Goal: Find specific page/section: Find specific page/section

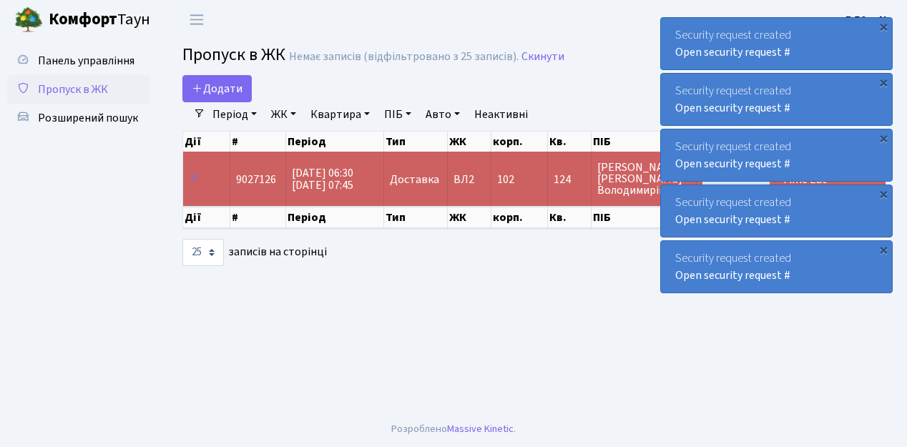
select select "25"
click at [68, 89] on span "Пропуск в ЖК" at bounding box center [73, 90] width 70 height 16
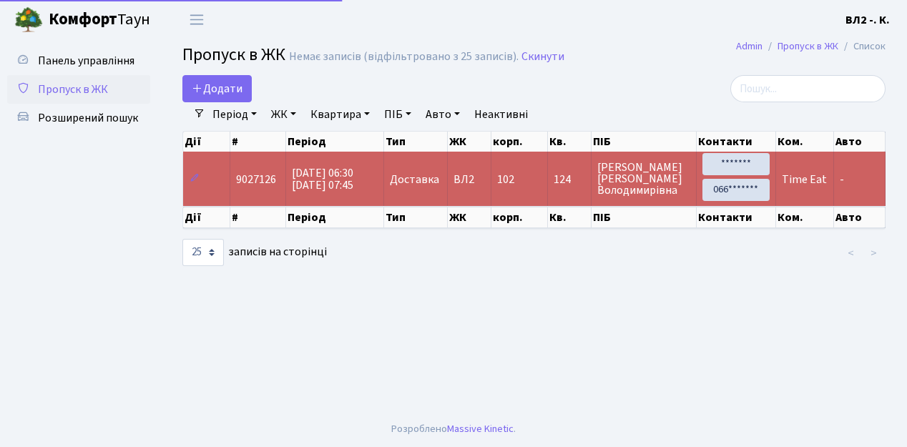
select select "25"
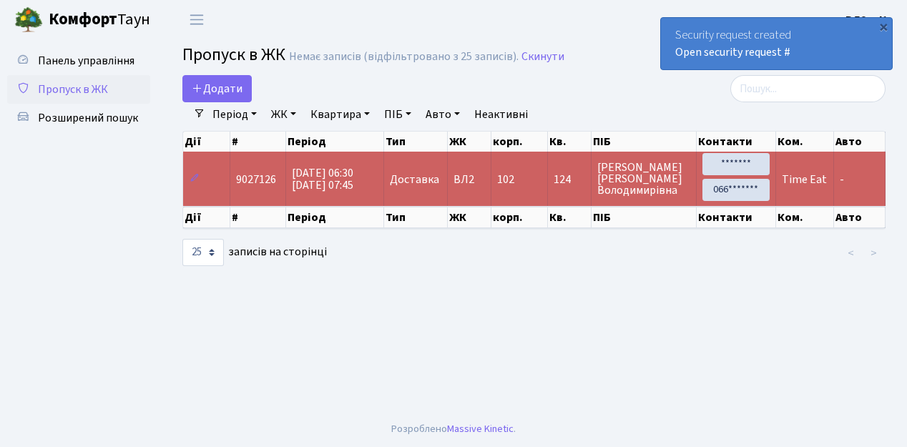
click at [86, 90] on span "Пропуск в ЖК" at bounding box center [73, 90] width 70 height 16
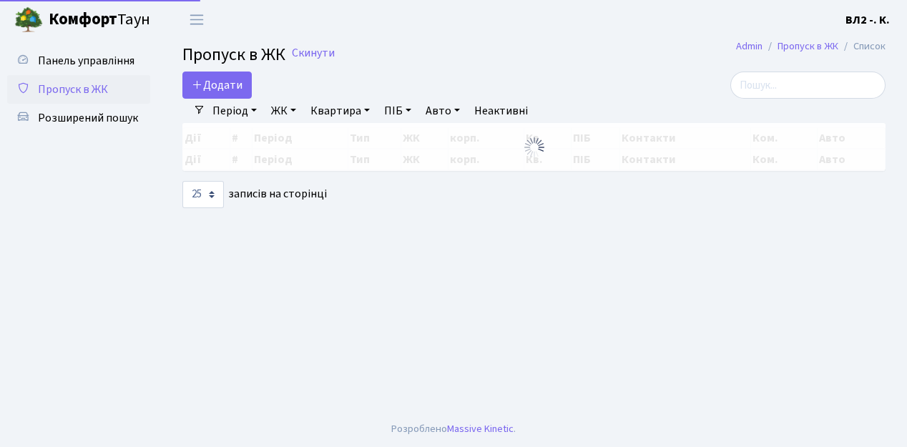
select select "25"
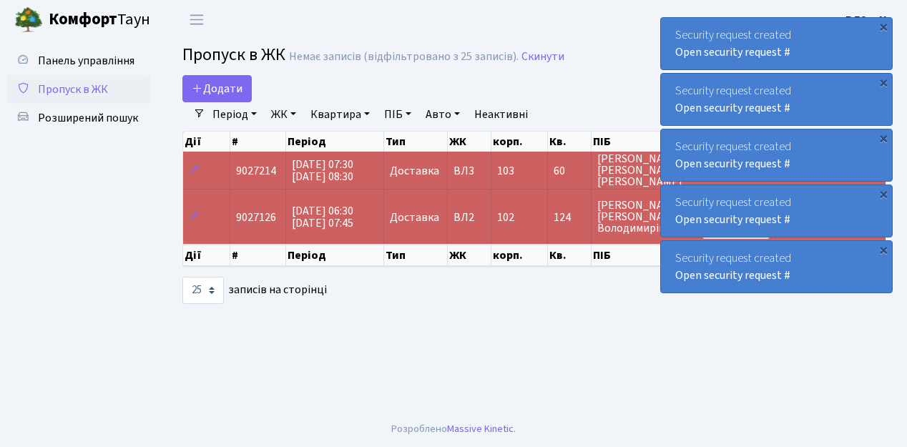
click at [82, 89] on span "Пропуск в ЖК" at bounding box center [73, 90] width 70 height 16
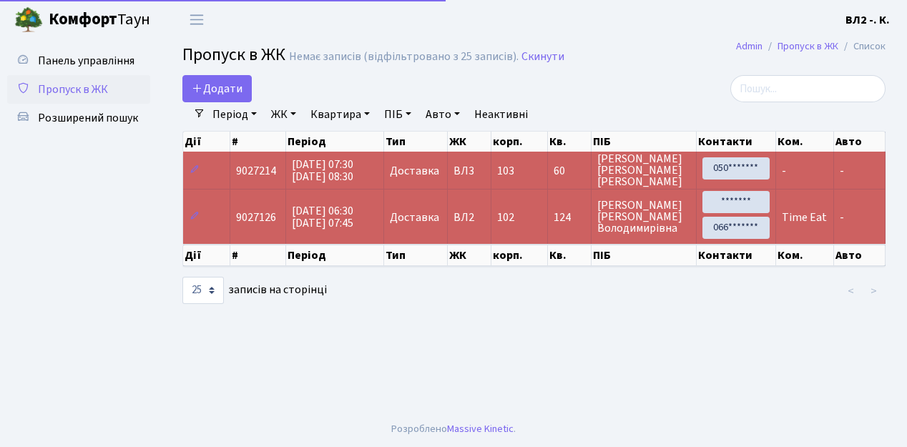
select select "25"
